Goal: Find specific page/section: Find specific page/section

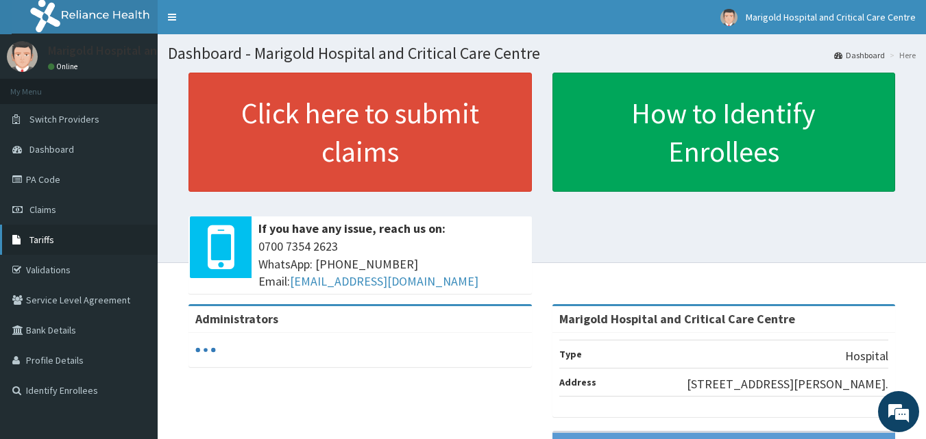
click at [60, 234] on link "Tariffs" at bounding box center [79, 240] width 158 height 30
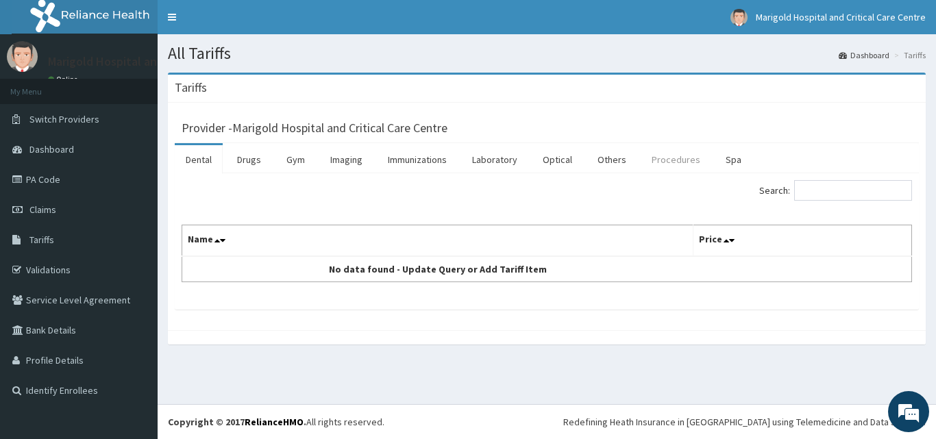
click at [670, 162] on link "Procedures" at bounding box center [676, 159] width 71 height 29
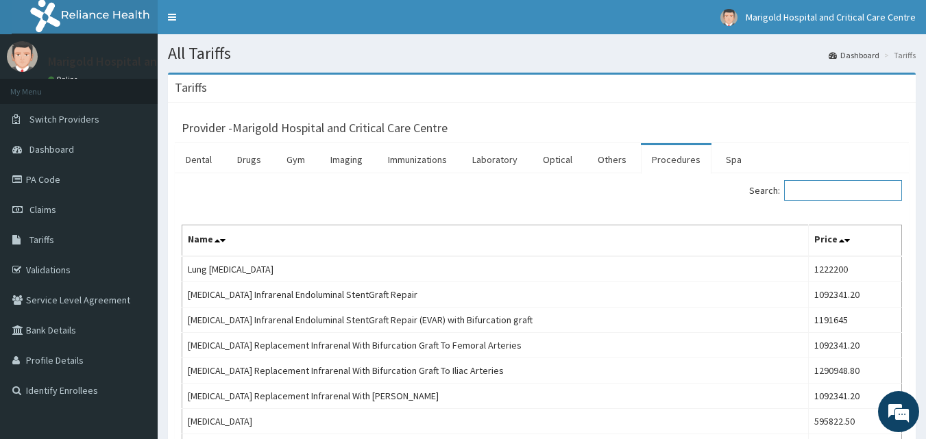
click at [843, 189] on input "Search:" at bounding box center [843, 190] width 118 height 21
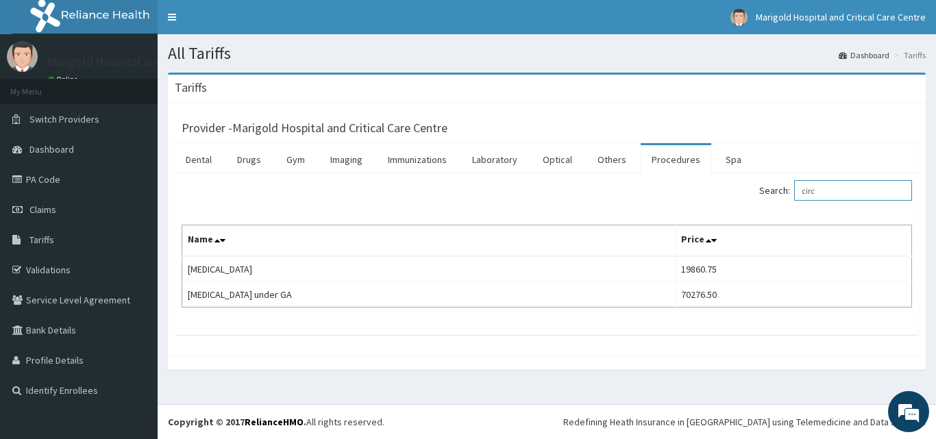
type input "circ"
